Goal: Task Accomplishment & Management: Use online tool/utility

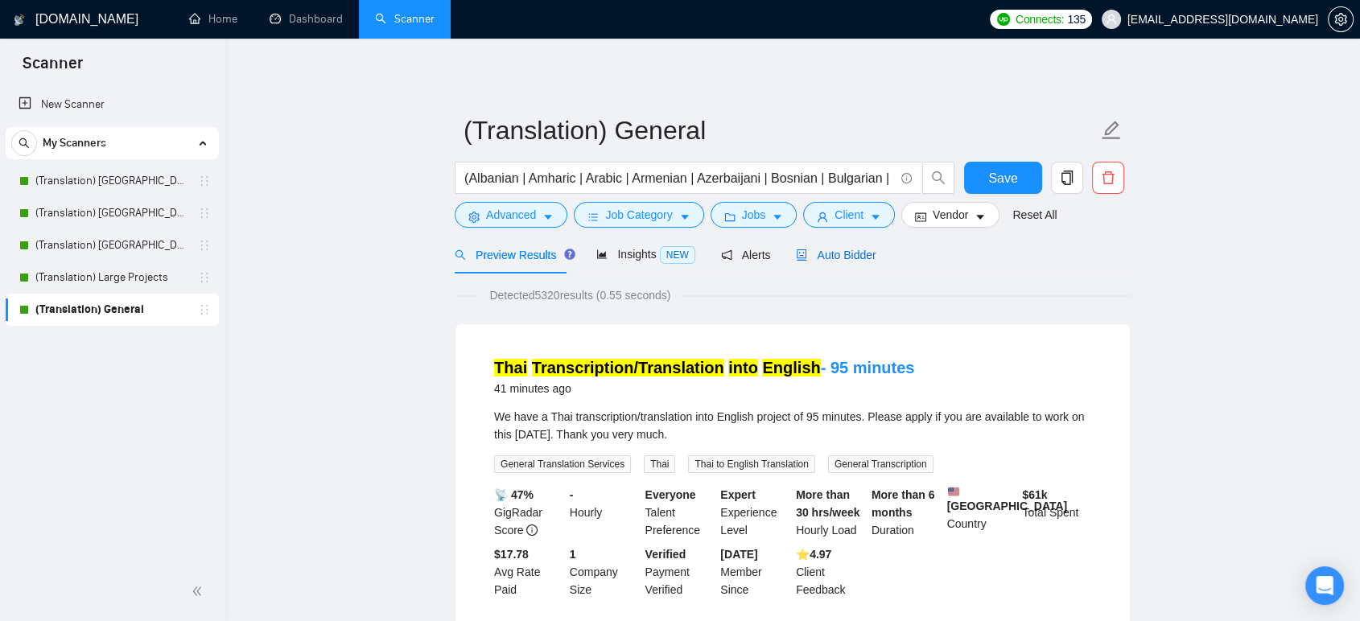
click at [838, 258] on span "Auto Bidder" at bounding box center [836, 255] width 80 height 13
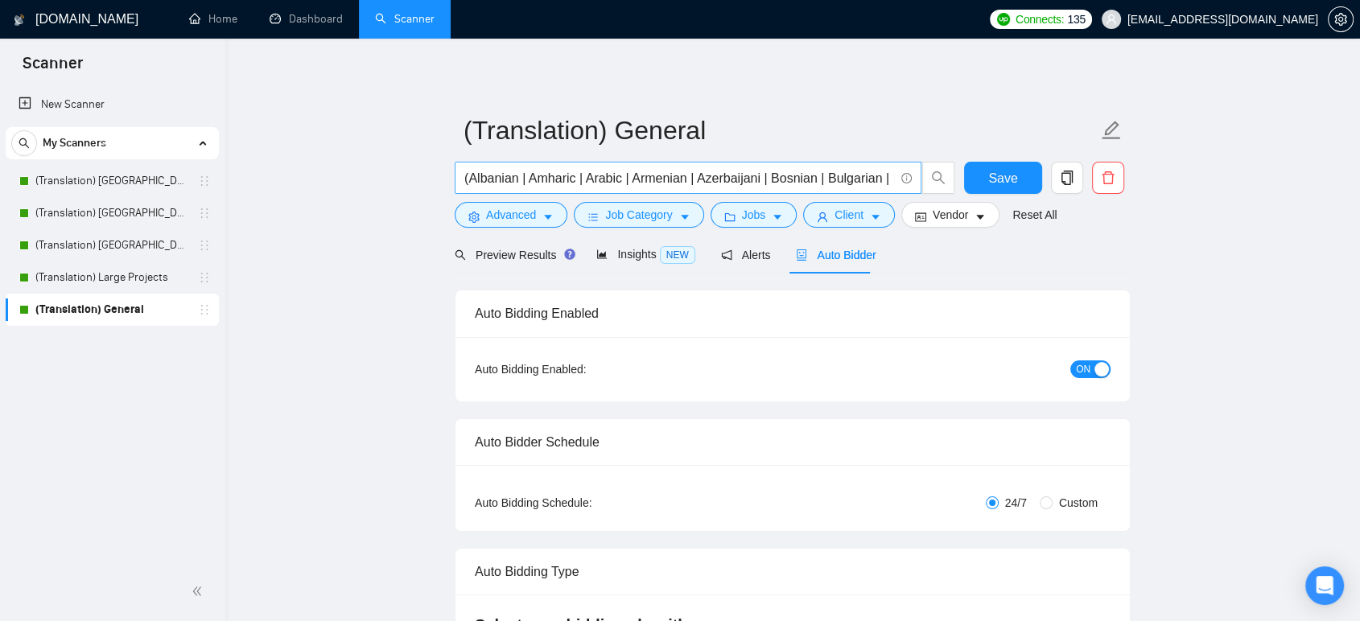
checkbox input "true"
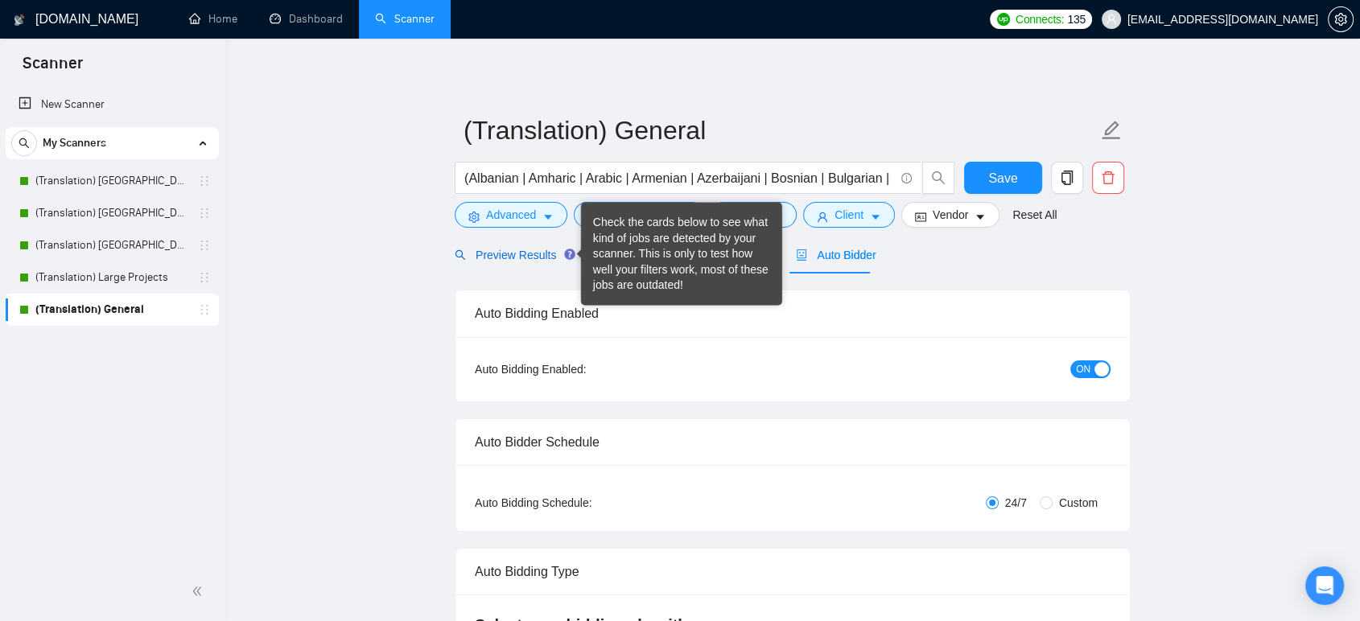
click at [526, 254] on span "Preview Results" at bounding box center [513, 255] width 116 height 13
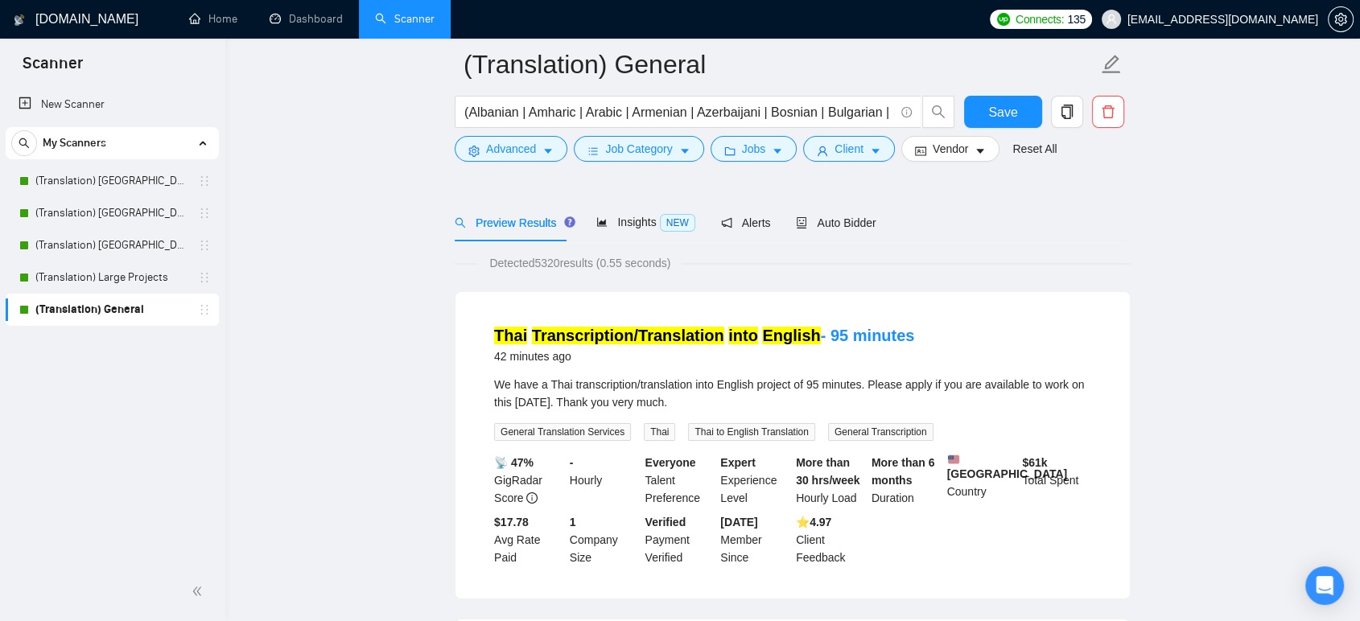
scroll to position [179, 0]
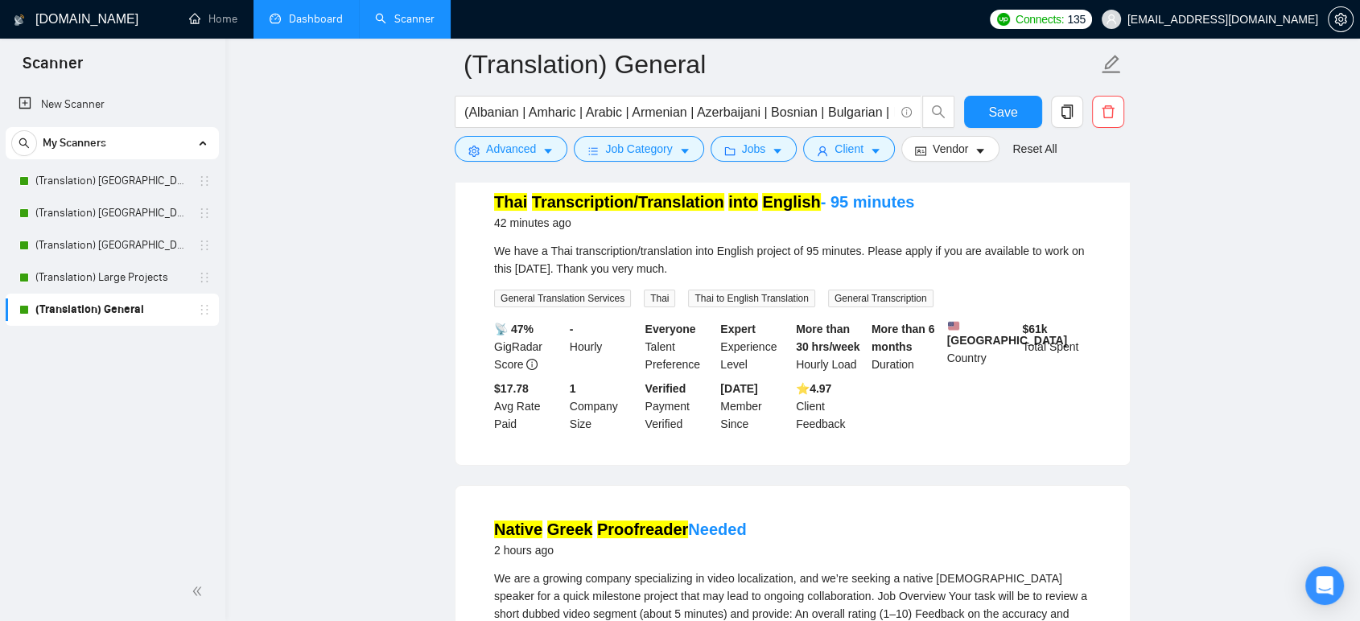
click at [290, 26] on link "Dashboard" at bounding box center [306, 19] width 73 height 14
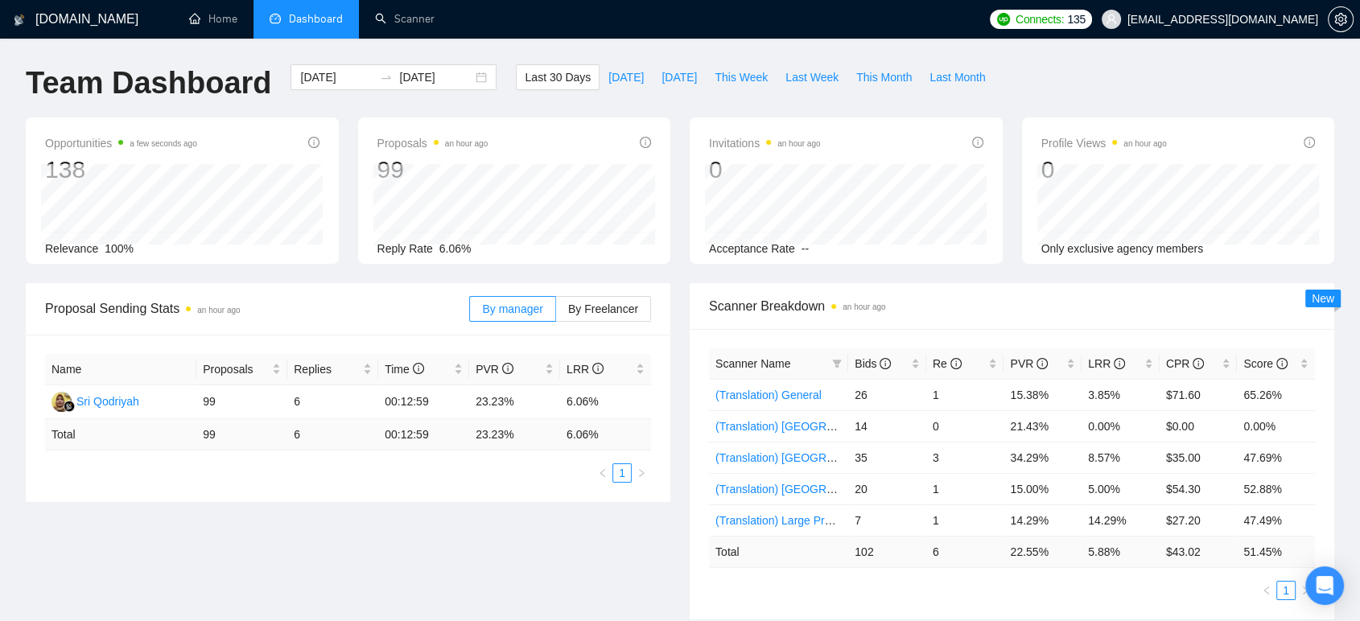
click at [19, 196] on div "Opportunities a few seconds ago 138 Relevance 100%" at bounding box center [182, 191] width 332 height 146
